Goal: Task Accomplishment & Management: Use online tool/utility

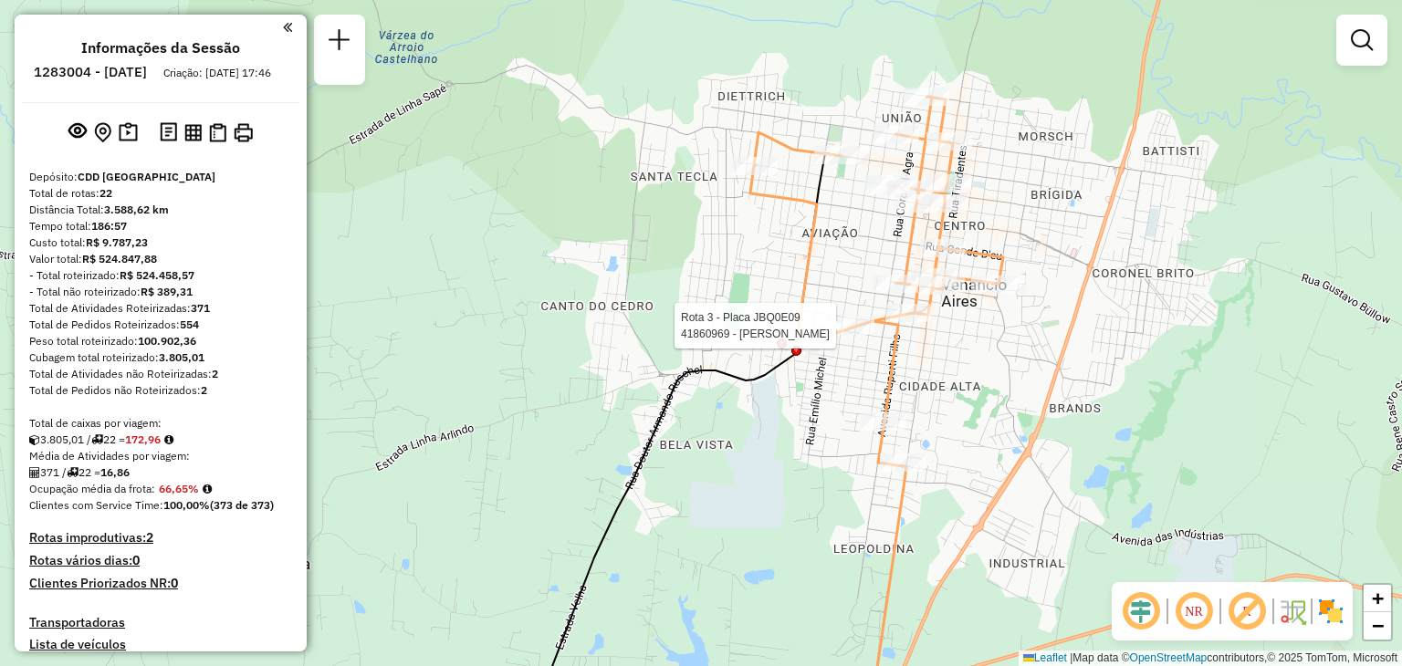
select select "**********"
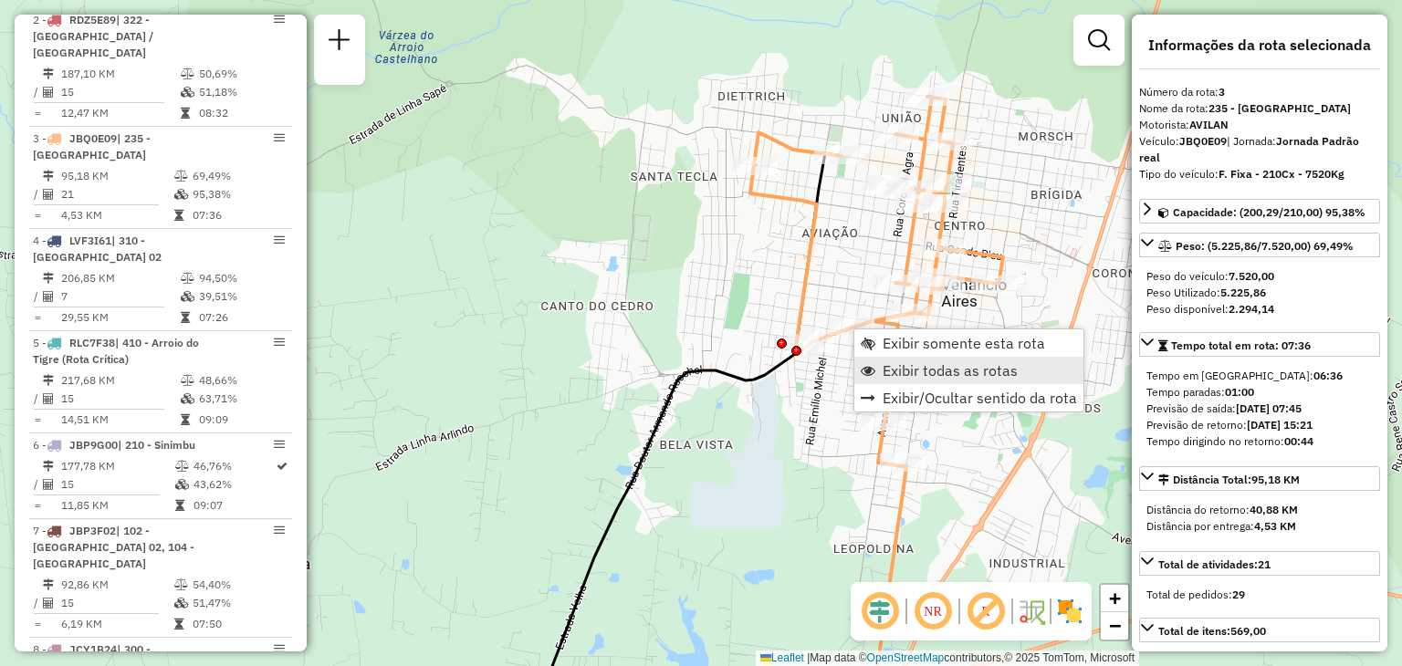
scroll to position [935, 0]
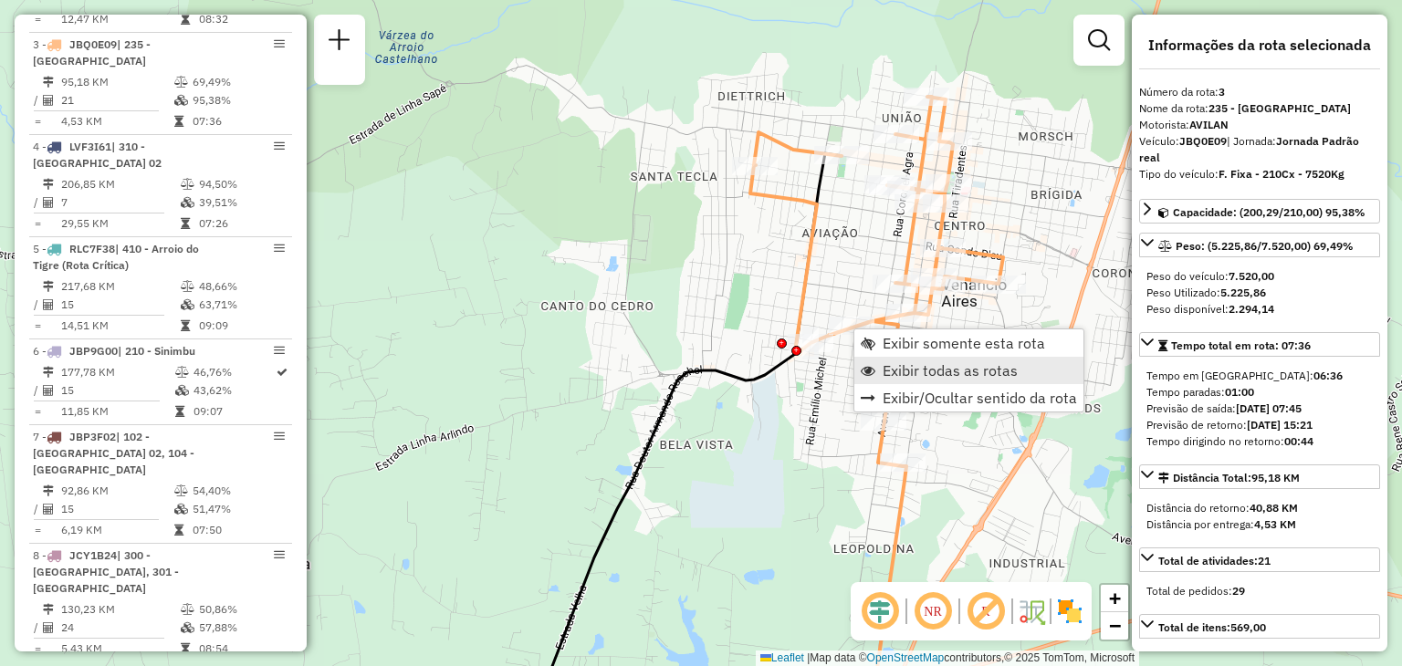
click at [894, 371] on span "Exibir todas as rotas" at bounding box center [950, 370] width 135 height 15
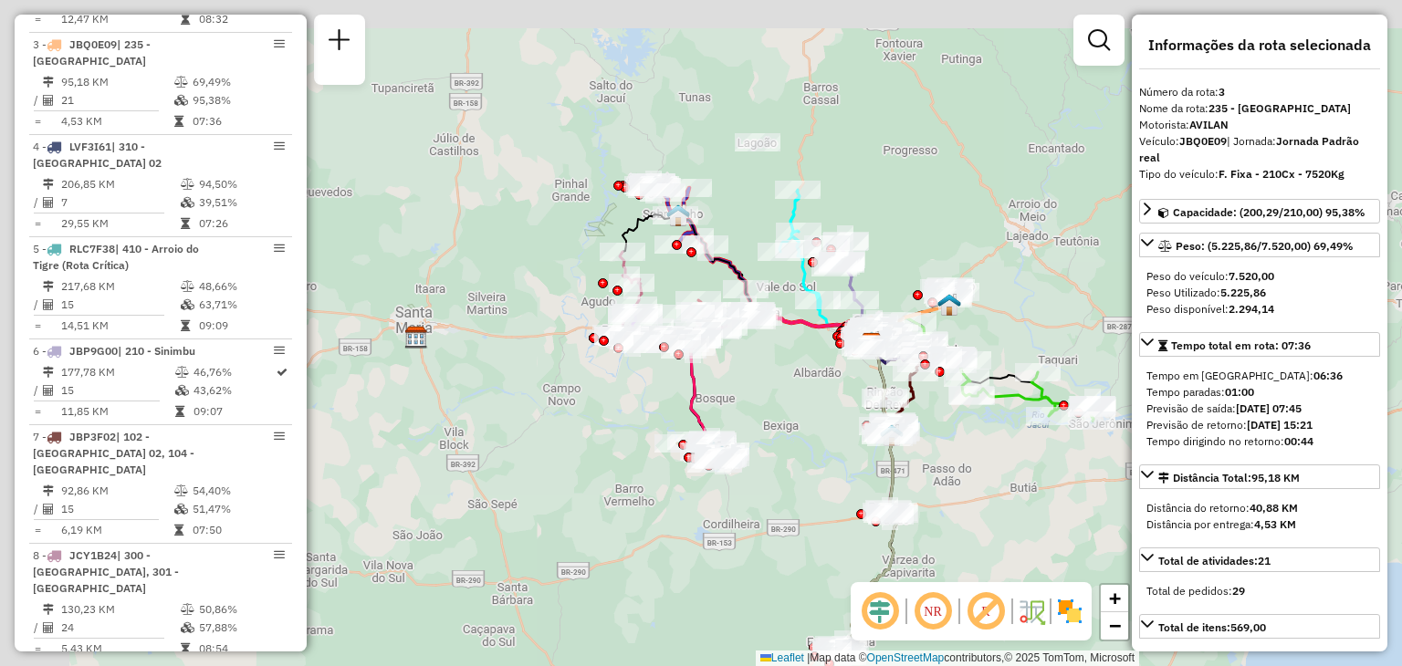
drag, startPoint x: 497, startPoint y: 269, endPoint x: 882, endPoint y: 319, distance: 387.5
click at [882, 319] on div "Janela de atendimento Grade de atendimento Capacidade Transportadoras Veículos …" at bounding box center [701, 333] width 1402 height 666
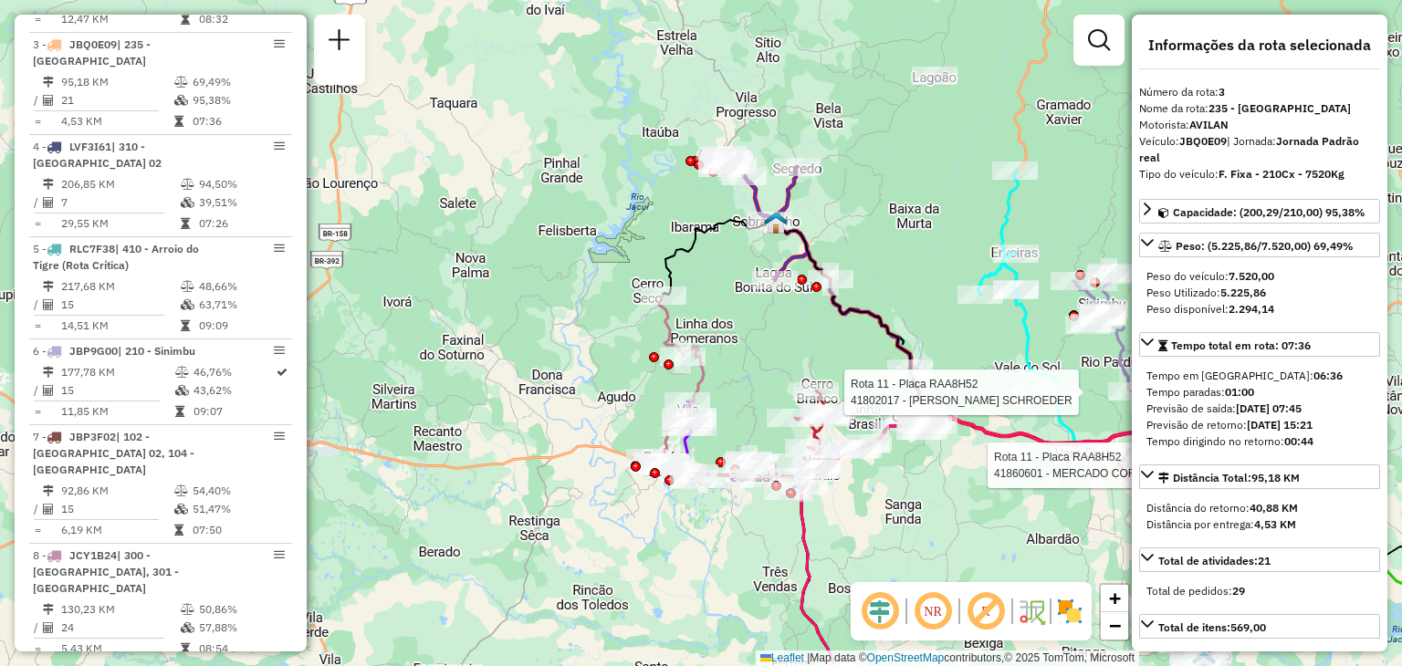
drag, startPoint x: 905, startPoint y: 239, endPoint x: 898, endPoint y: 232, distance: 10.3
click at [898, 232] on div "Rota 11 - Placa RAA8H52 41802017 - [PERSON_NAME] SCHROEDER Rota 11 - Placa RAA8…" at bounding box center [701, 333] width 1402 height 666
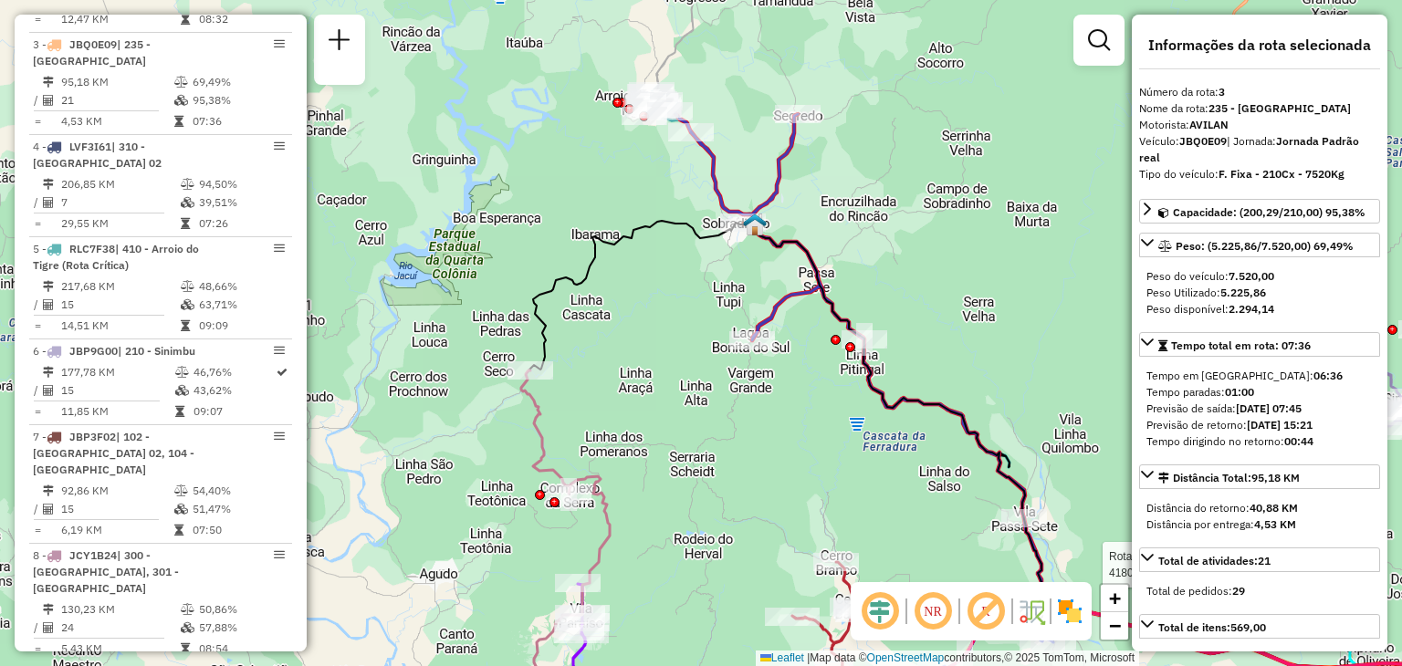
drag, startPoint x: 662, startPoint y: 297, endPoint x: 664, endPoint y: 322, distance: 25.7
click at [664, 322] on div "Rota 11 - Placa RAA8H52 41802017 - [PERSON_NAME] SCHROEDER Rota 11 - Placa RAA8…" at bounding box center [701, 333] width 1402 height 666
drag, startPoint x: 661, startPoint y: 297, endPoint x: 571, endPoint y: 130, distance: 189.4
click at [572, 131] on div "Rota 11 - Placa RAA8H52 41802017 - [PERSON_NAME] SCHROEDER Rota 11 - Placa RAA8…" at bounding box center [701, 333] width 1402 height 666
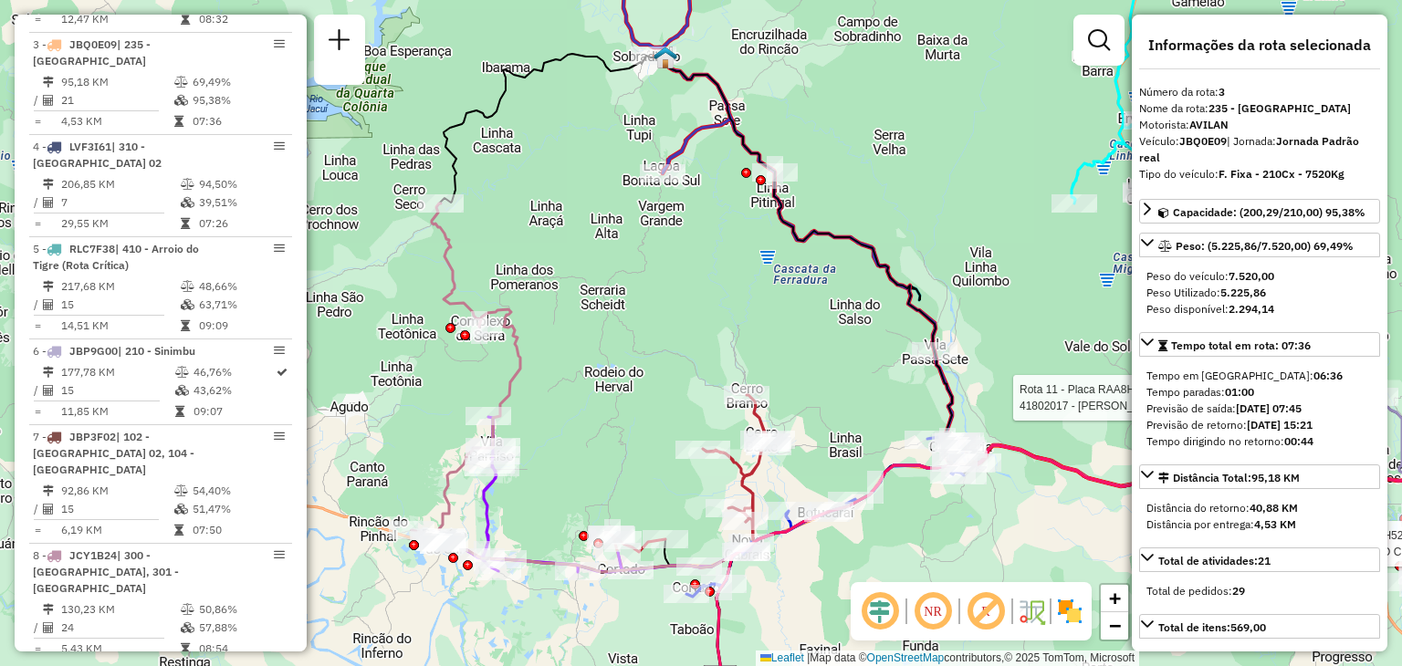
drag, startPoint x: 788, startPoint y: 310, endPoint x: 643, endPoint y: 269, distance: 149.9
click at [647, 271] on div "Rota 11 - Placa RAA8H52 41802017 - [PERSON_NAME] SCHROEDER Rota 11 - Placa RAA8…" at bounding box center [701, 333] width 1402 height 666
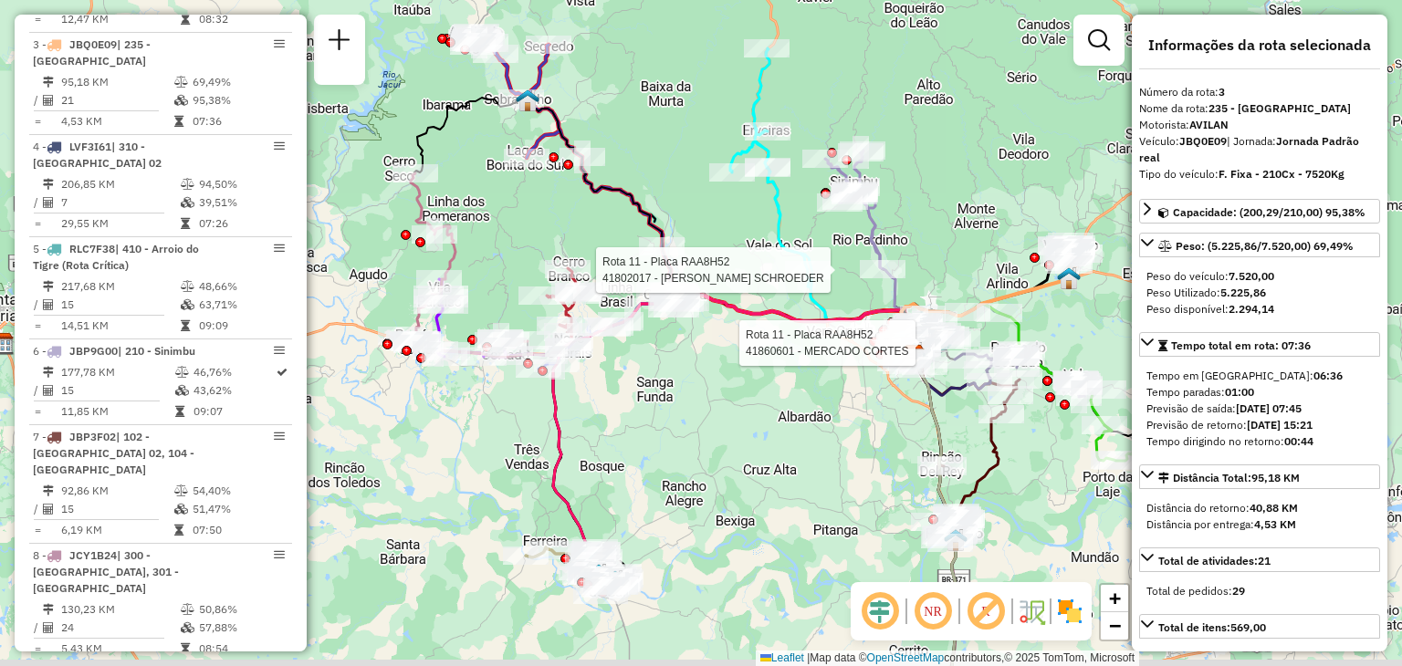
drag, startPoint x: 803, startPoint y: 250, endPoint x: 730, endPoint y: 192, distance: 93.5
click at [730, 192] on icon at bounding box center [825, 198] width 190 height 301
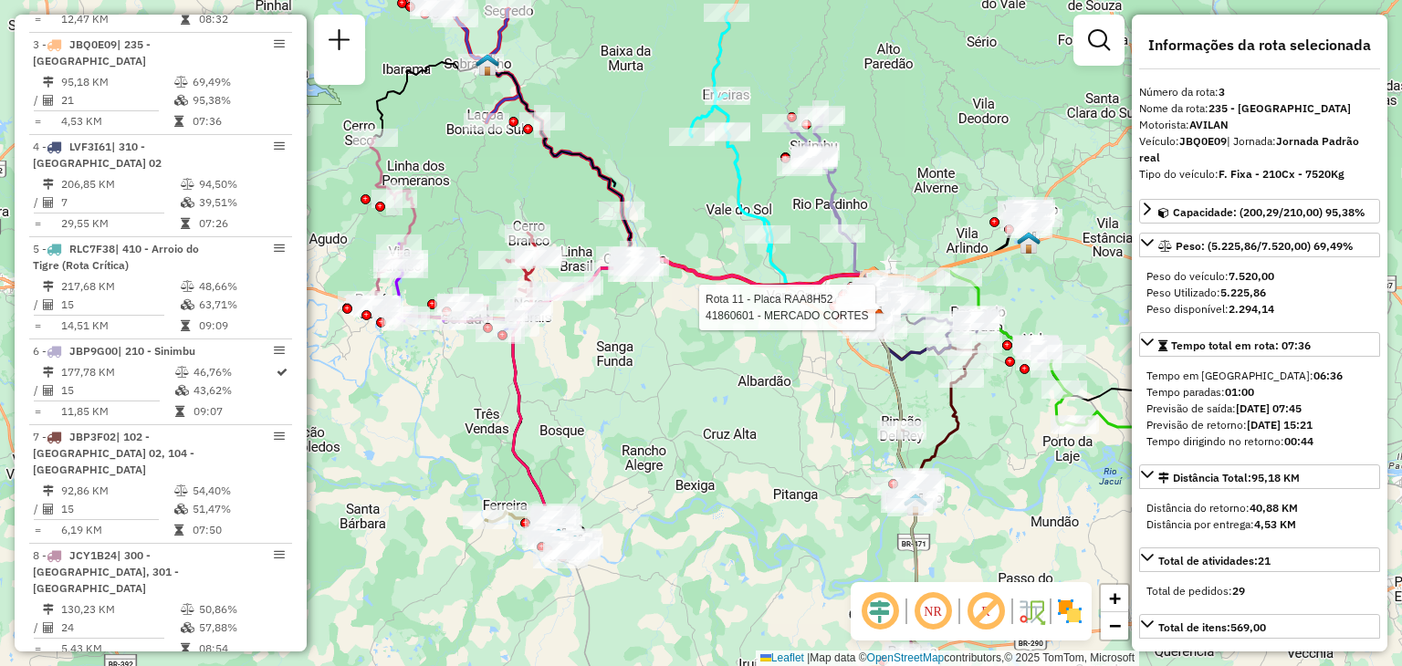
drag, startPoint x: 827, startPoint y: 538, endPoint x: 653, endPoint y: 323, distance: 275.8
click at [623, 191] on div "Rota 11 - Placa RAA8H52 41860601 - MERCADO CORTES Janela de atendimento Grade d…" at bounding box center [701, 333] width 1402 height 666
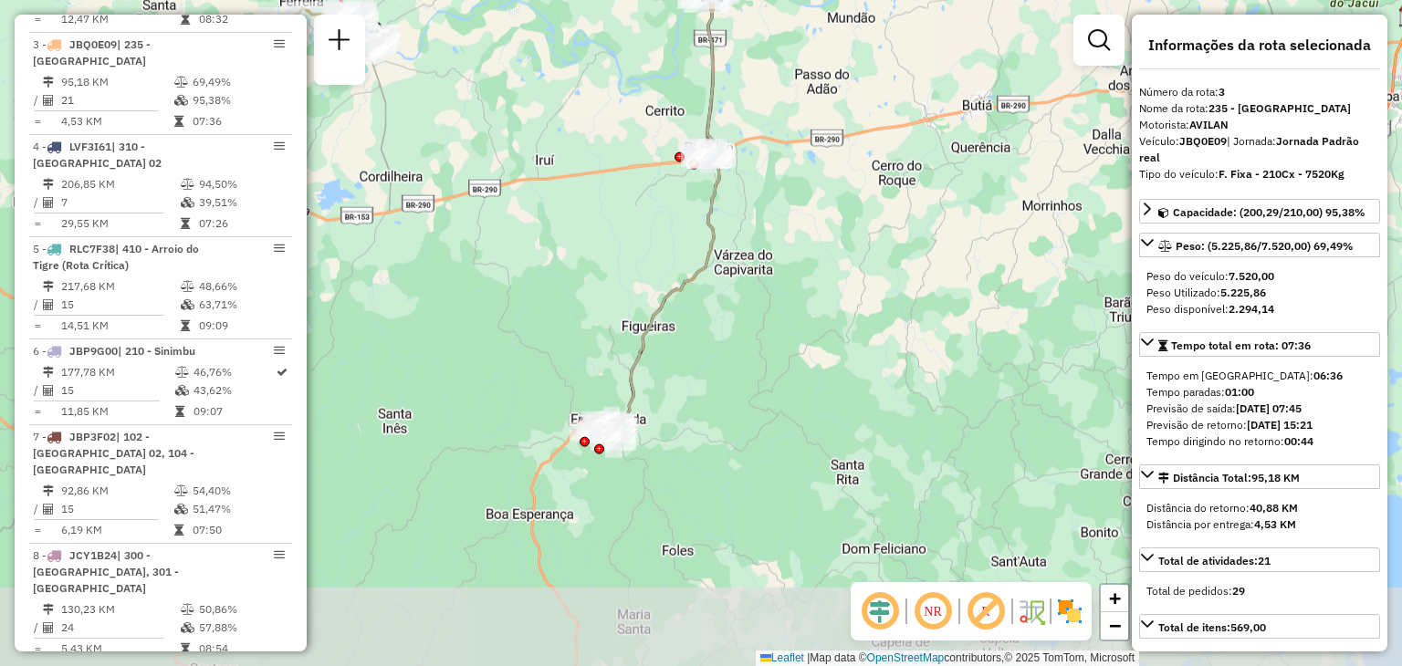
drag, startPoint x: 697, startPoint y: 421, endPoint x: 646, endPoint y: 381, distance: 65.0
click at [695, 271] on icon at bounding box center [666, 122] width 107 height 611
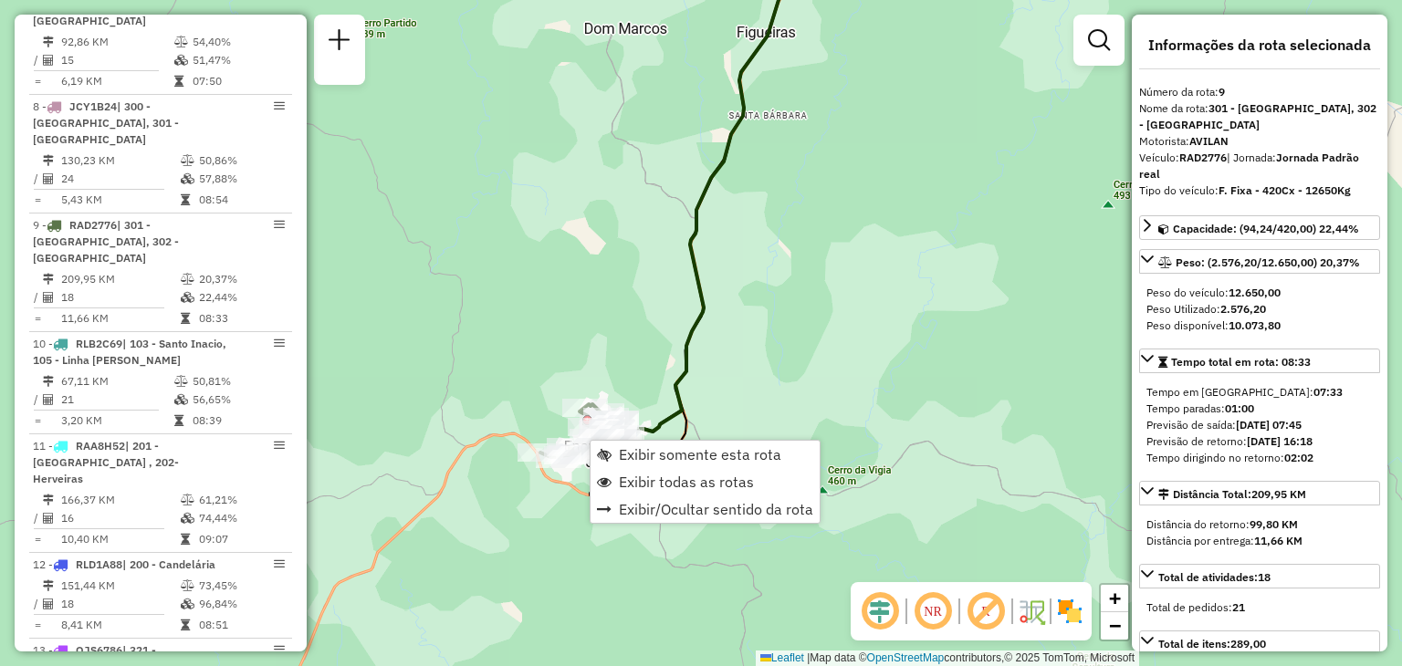
scroll to position [1531, 0]
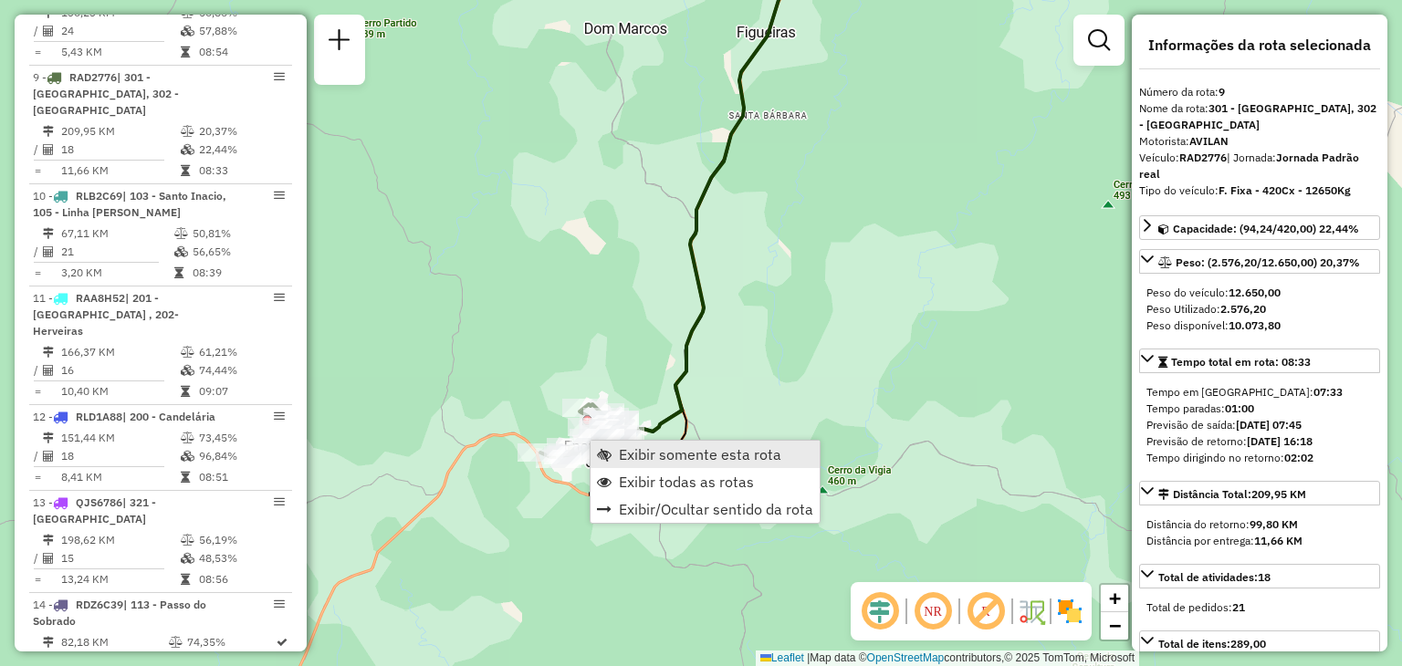
click at [604, 447] on span "Exibir somente esta rota" at bounding box center [604, 454] width 15 height 15
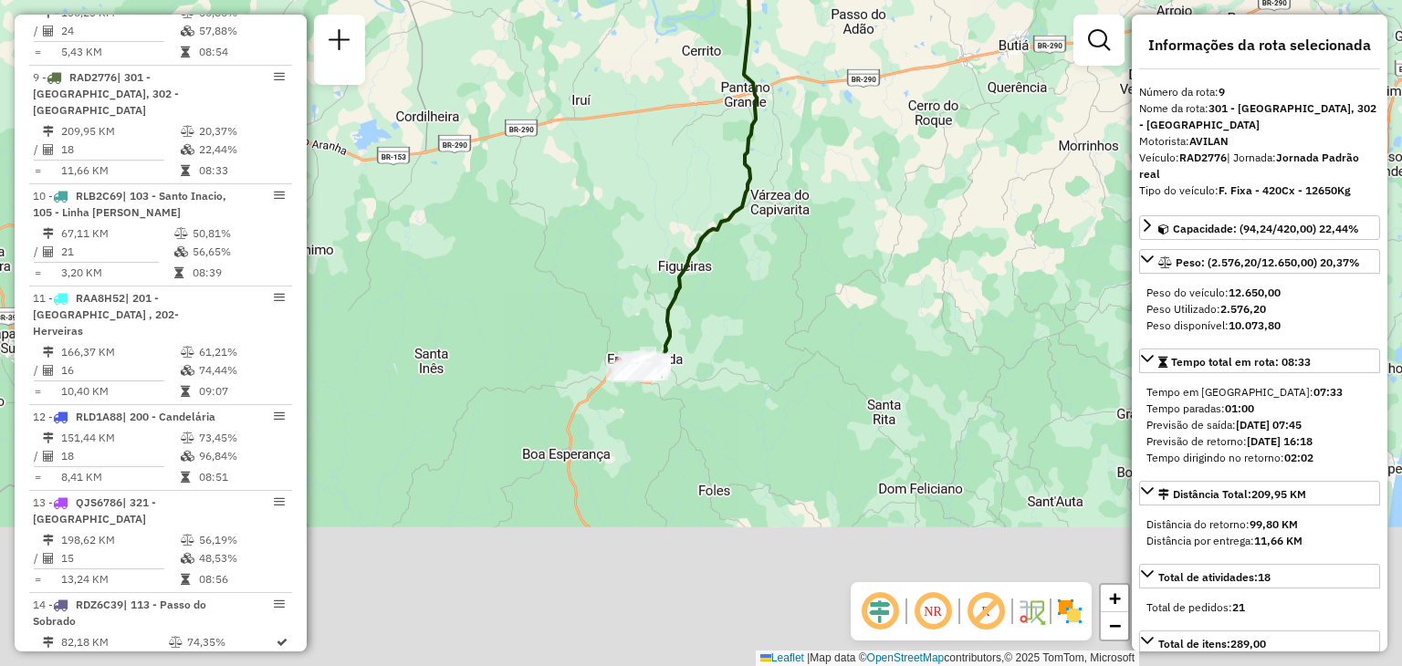
drag, startPoint x: 647, startPoint y: 465, endPoint x: 625, endPoint y: 364, distance: 102.7
click at [639, 207] on div "Janela de atendimento Grade de atendimento Capacidade Transportadoras Veículos …" at bounding box center [701, 333] width 1402 height 666
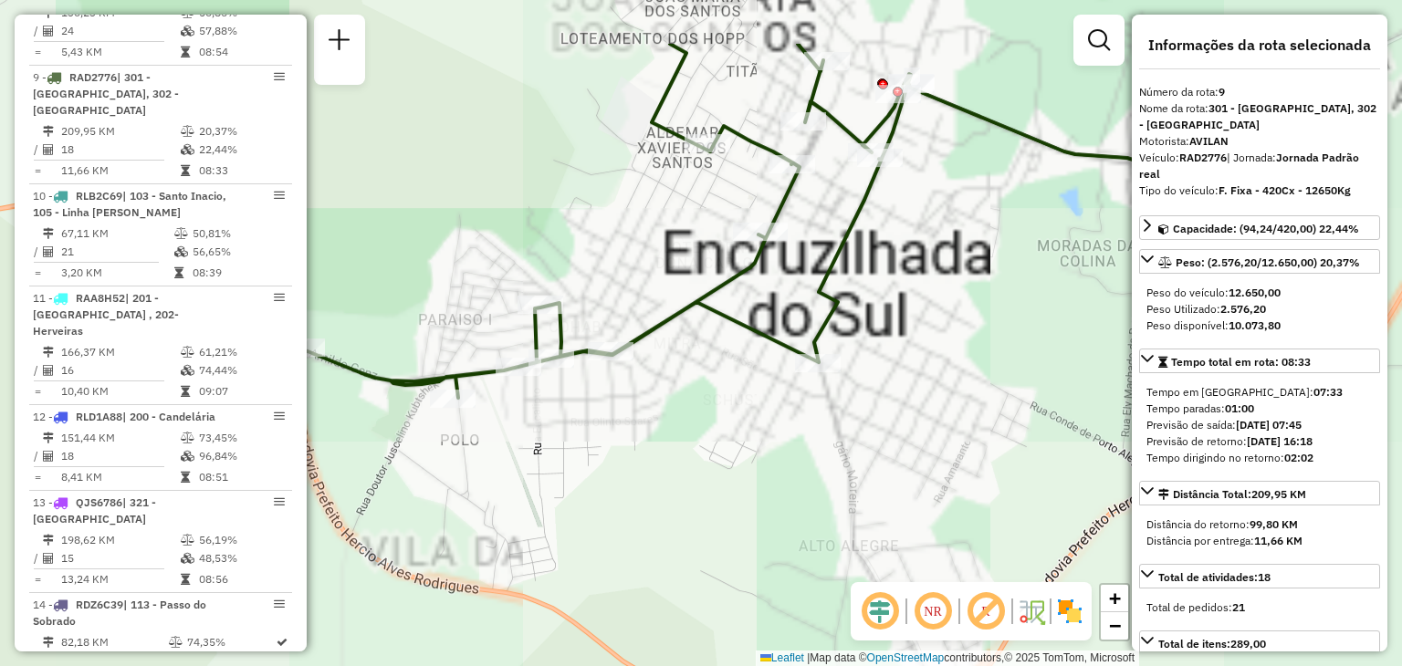
drag, startPoint x: 746, startPoint y: 267, endPoint x: 703, endPoint y: 377, distance: 117.6
click at [703, 379] on div "Janela de atendimento Grade de atendimento Capacidade Transportadoras Veículos …" at bounding box center [701, 333] width 1402 height 666
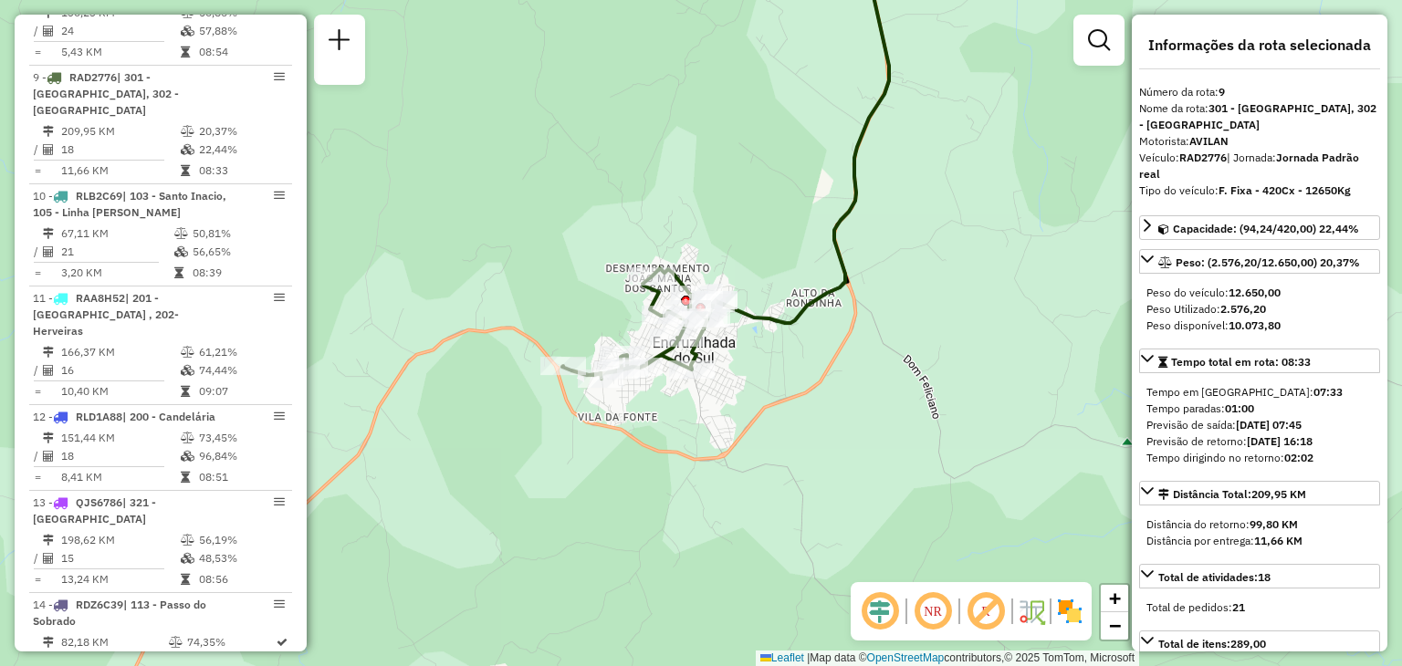
click at [802, 342] on div "Janela de atendimento Grade de atendimento Capacidade Transportadoras Veículos …" at bounding box center [701, 333] width 1402 height 666
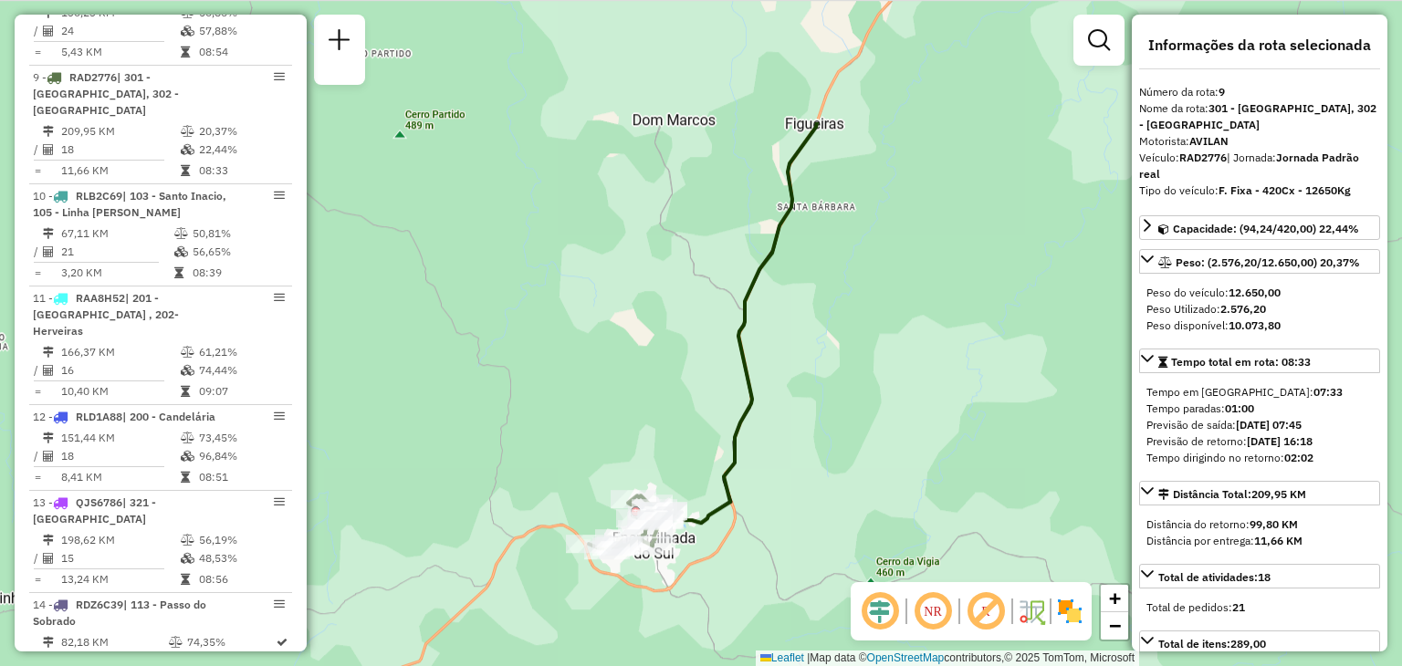
drag, startPoint x: 913, startPoint y: 194, endPoint x: 761, endPoint y: 507, distance: 346.9
click at [731, 555] on div "Janela de atendimento Grade de atendimento Capacidade Transportadoras Veículos …" at bounding box center [701, 333] width 1402 height 666
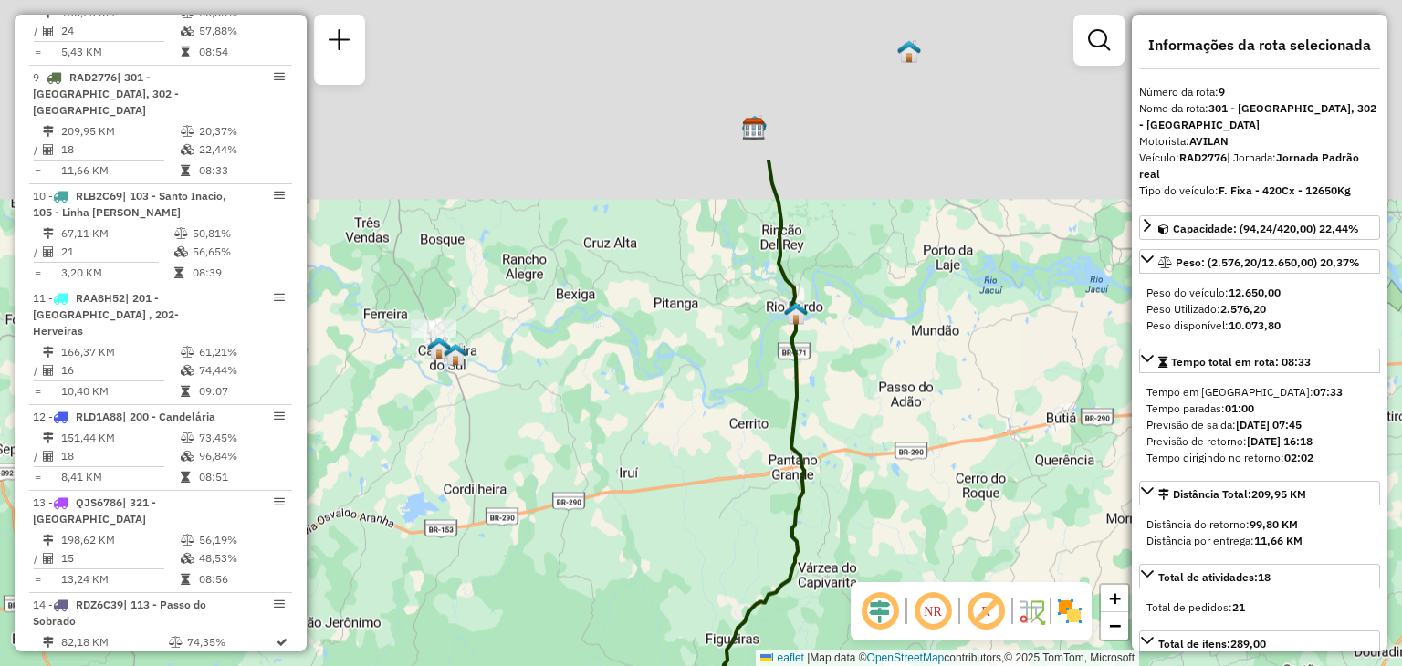
drag, startPoint x: 887, startPoint y: 281, endPoint x: 847, endPoint y: 457, distance: 180.7
click at [848, 504] on div "Janela de atendimento Grade de atendimento Capacidade Transportadoras Veículos …" at bounding box center [701, 333] width 1402 height 666
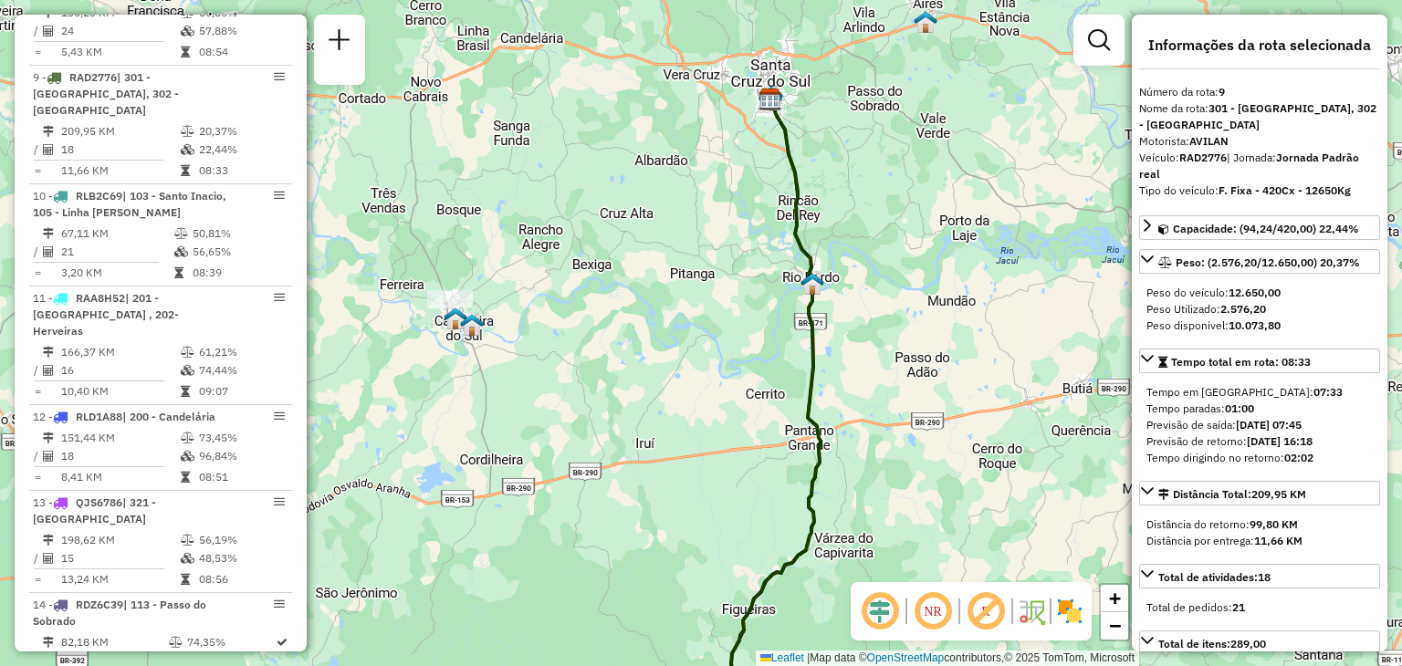
drag, startPoint x: 847, startPoint y: 427, endPoint x: 883, endPoint y: 194, distance: 235.4
click at [883, 193] on div "Janela de atendimento Grade de atendimento Capacidade Transportadoras Veículos …" at bounding box center [701, 333] width 1402 height 666
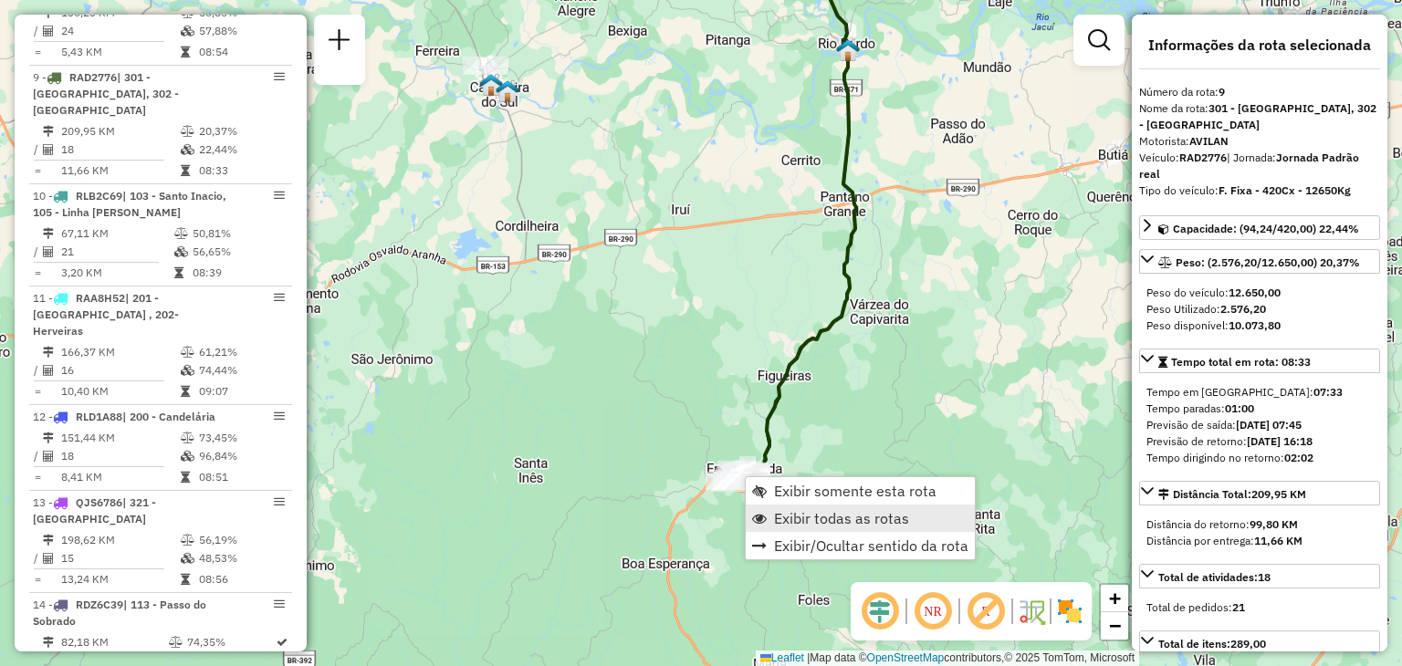
click at [791, 523] on span "Exibir todas as rotas" at bounding box center [841, 518] width 135 height 15
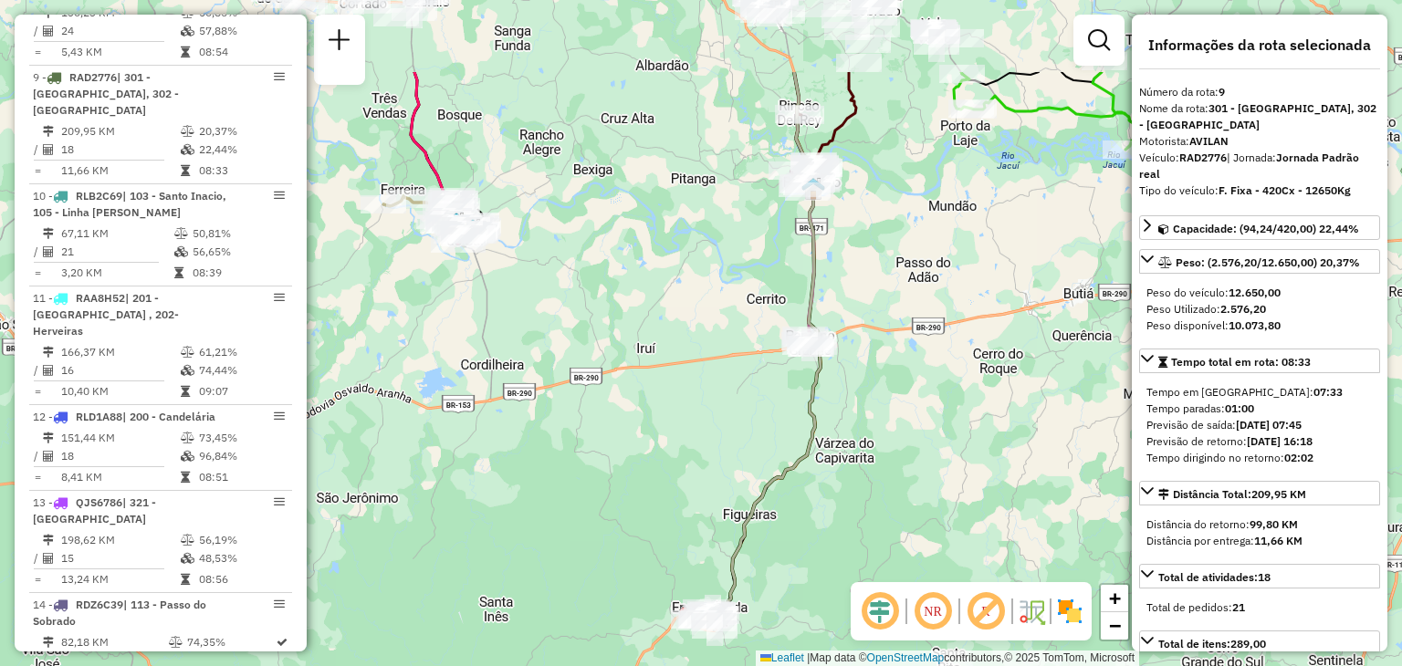
drag, startPoint x: 891, startPoint y: 227, endPoint x: 851, endPoint y: 377, distance: 154.7
click at [851, 377] on div "Janela de atendimento Grade de atendimento Capacidade Transportadoras Veículos …" at bounding box center [701, 333] width 1402 height 666
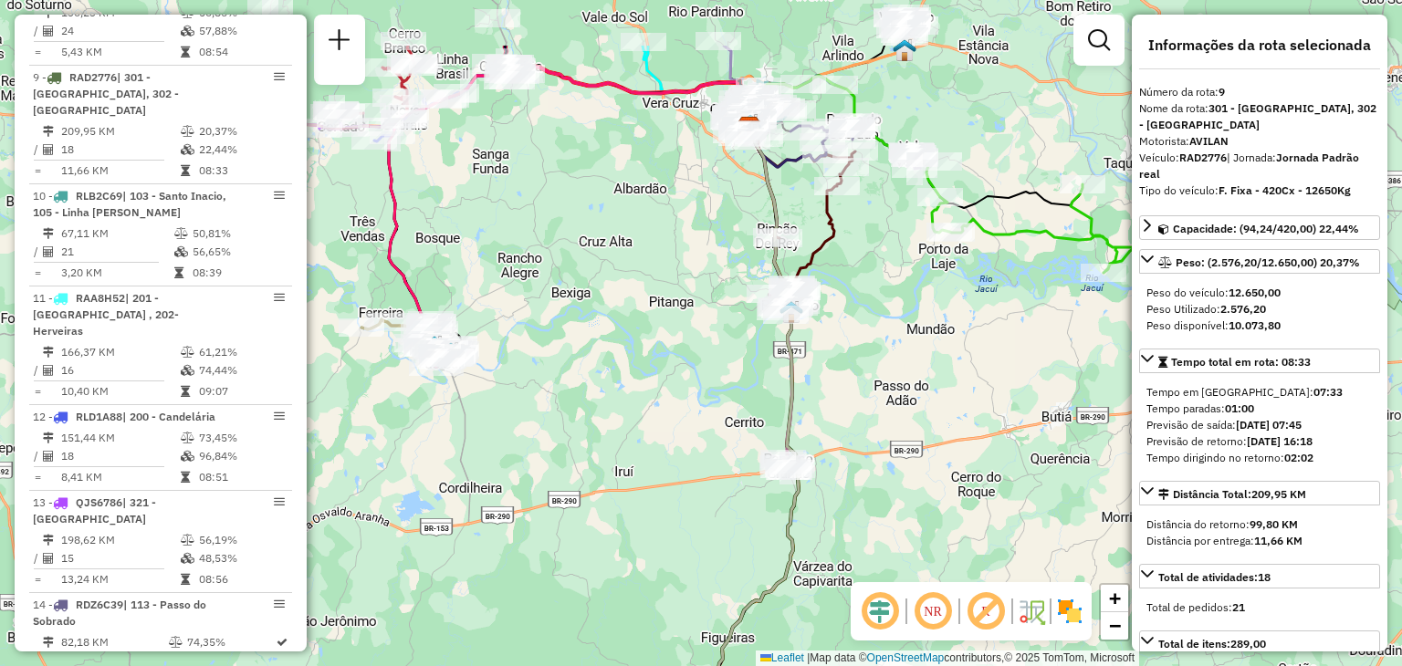
drag, startPoint x: 862, startPoint y: 213, endPoint x: 831, endPoint y: 356, distance: 146.6
click at [831, 356] on div "Janela de atendimento Grade de atendimento Capacidade Transportadoras Veículos …" at bounding box center [701, 333] width 1402 height 666
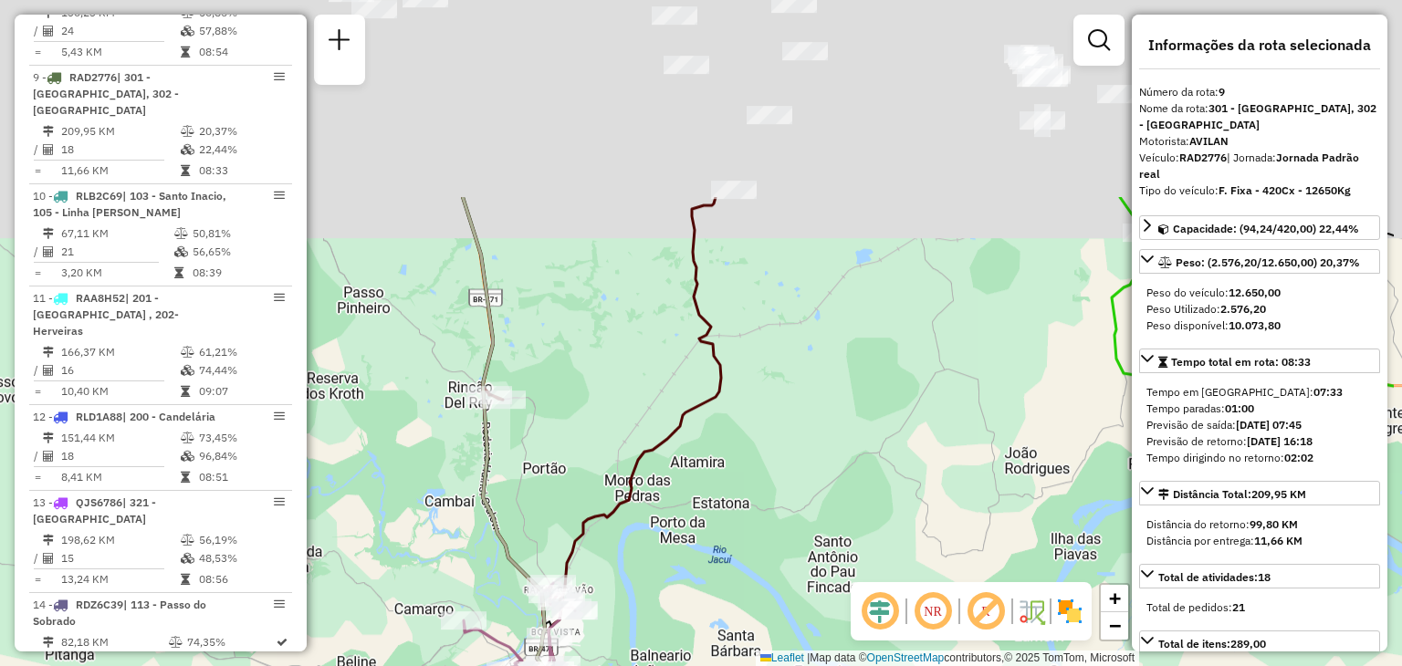
drag, startPoint x: 774, startPoint y: 135, endPoint x: 621, endPoint y: 395, distance: 301.9
click at [624, 400] on div "Janela de atendimento Grade de atendimento Capacidade Transportadoras Veículos …" at bounding box center [701, 333] width 1402 height 666
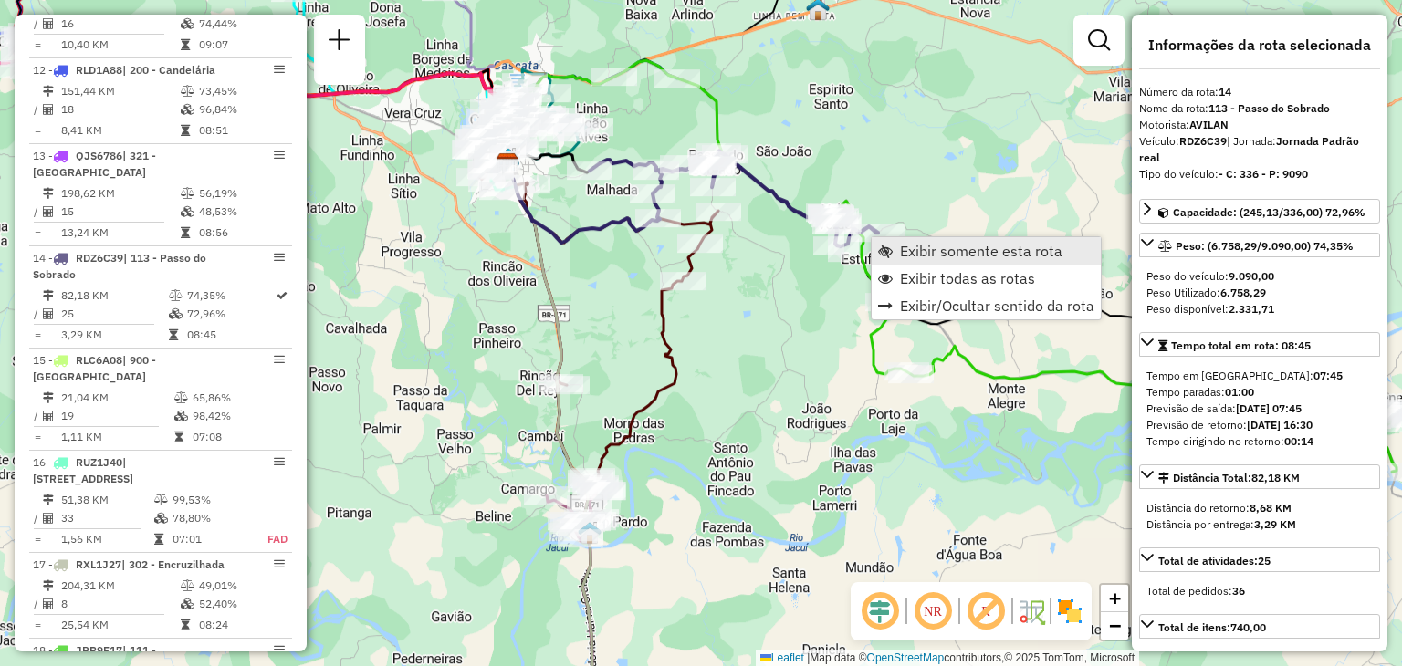
scroll to position [2025, 0]
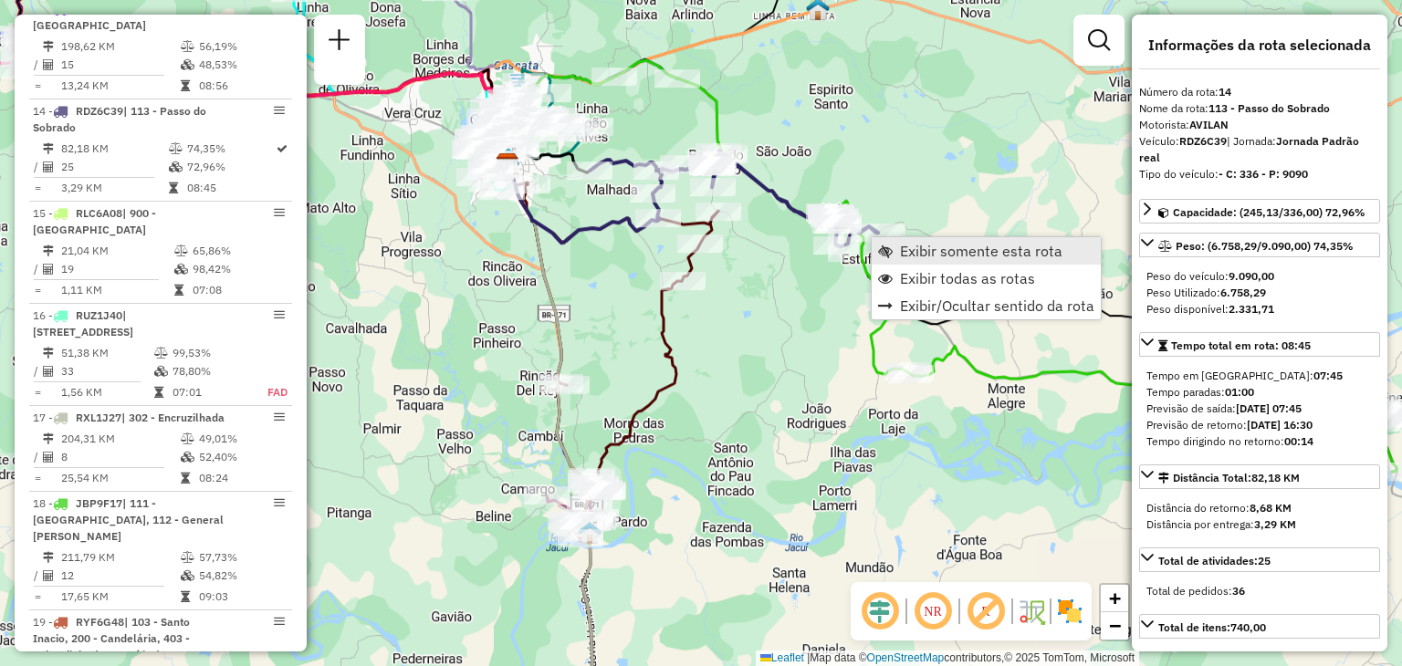
click at [900, 249] on span "Exibir somente esta rota" at bounding box center [981, 251] width 162 height 15
